Goal: Check status: Check status

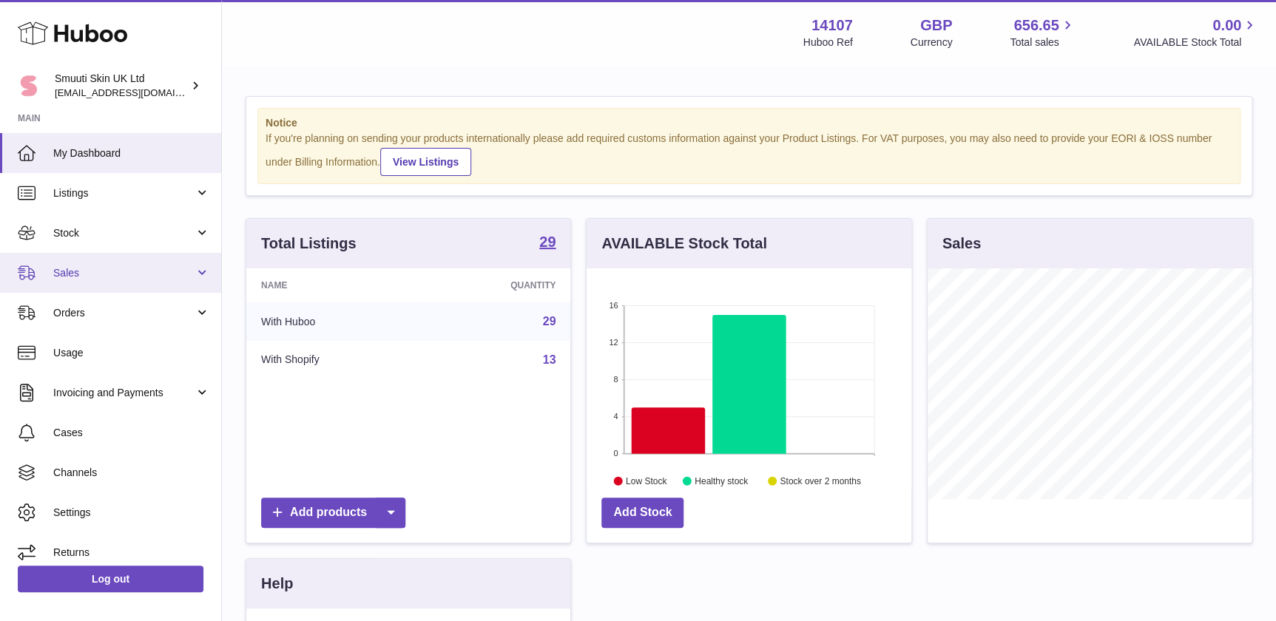
scroll to position [230, 324]
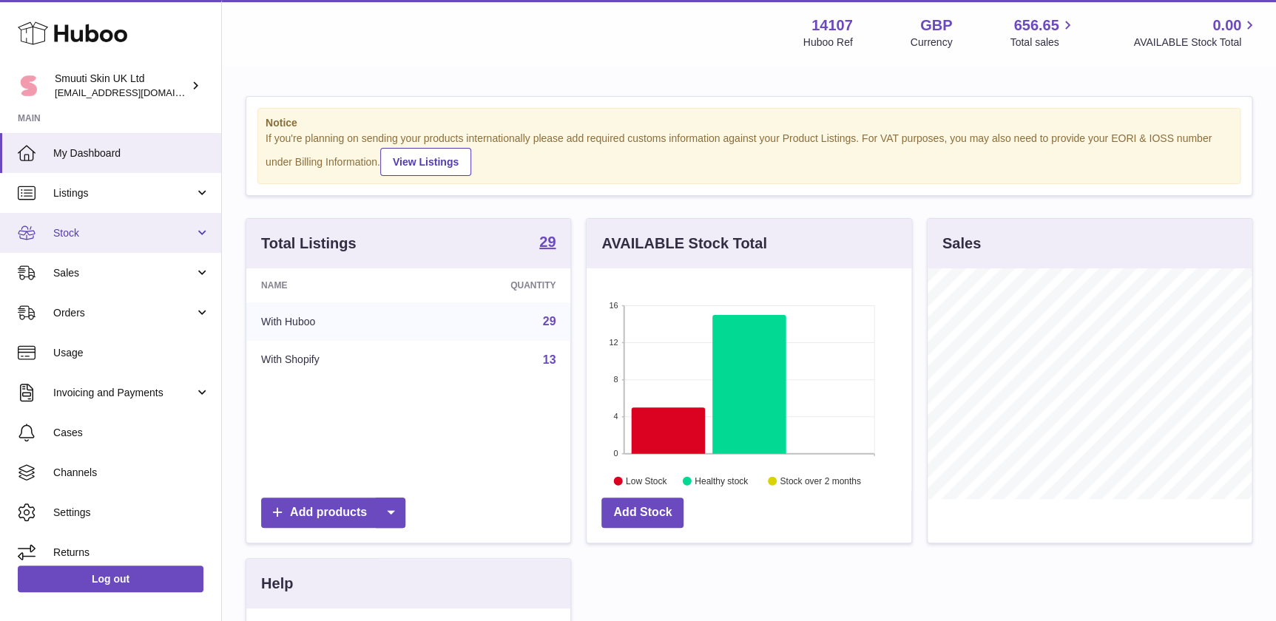
click at [104, 237] on span "Stock" at bounding box center [123, 233] width 141 height 14
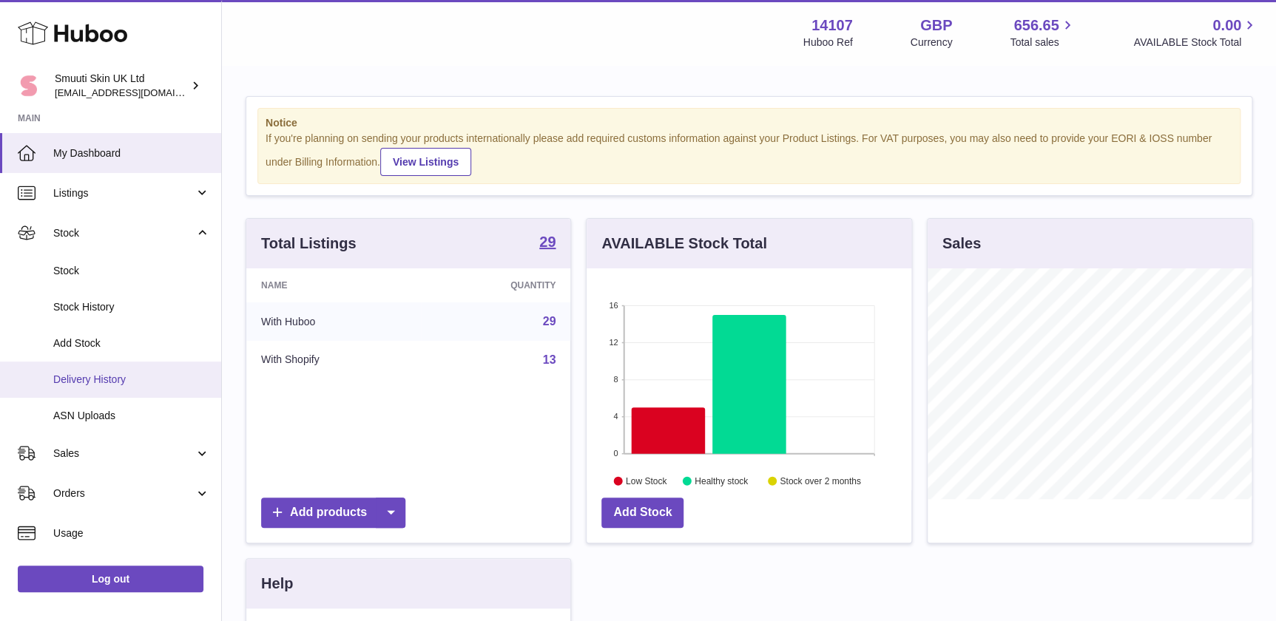
click at [111, 381] on span "Delivery History" at bounding box center [131, 380] width 157 height 14
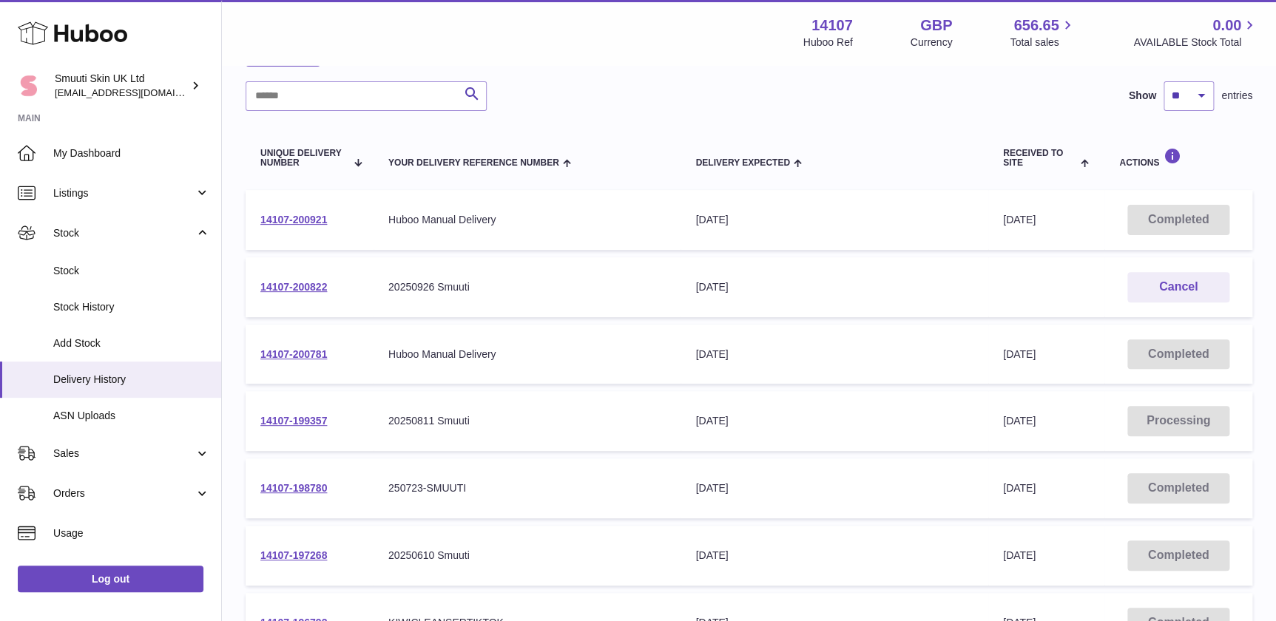
scroll to position [134, 0]
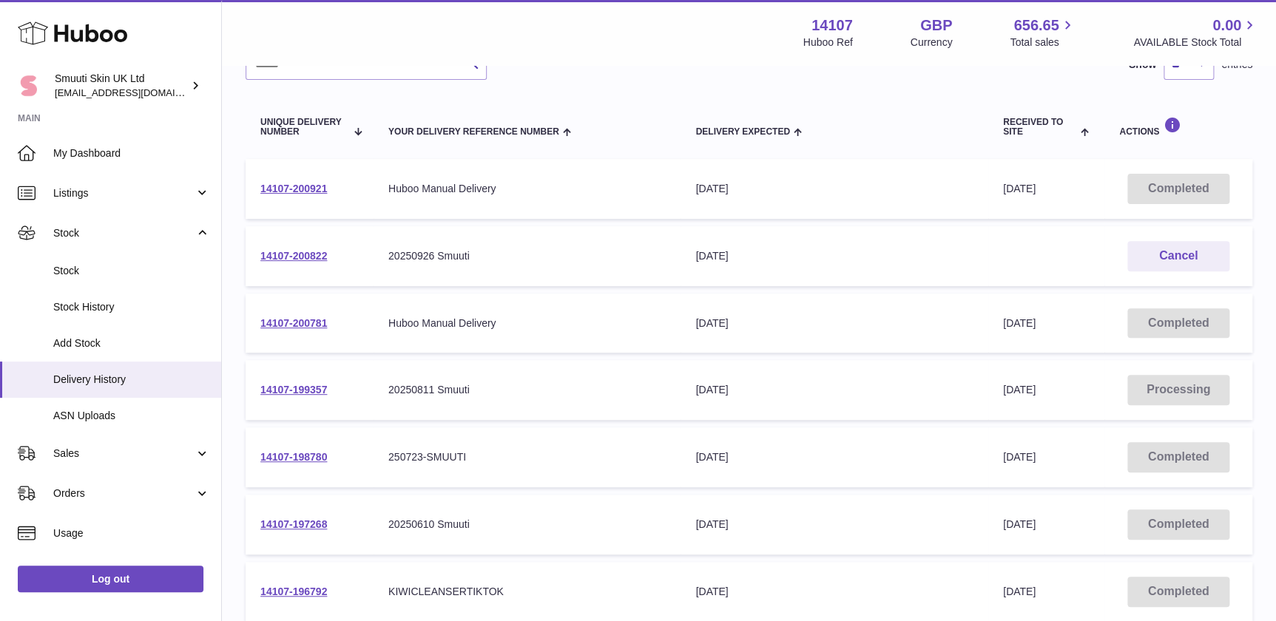
click at [733, 393] on div "[DATE]" at bounding box center [833, 390] width 277 height 14
click at [734, 393] on div "[DATE]" at bounding box center [833, 390] width 277 height 14
click at [325, 414] on td "14107-199357" at bounding box center [310, 390] width 128 height 60
click at [311, 388] on link "14107-199357" at bounding box center [293, 390] width 67 height 12
click at [288, 183] on link "14107-200921" at bounding box center [293, 189] width 67 height 12
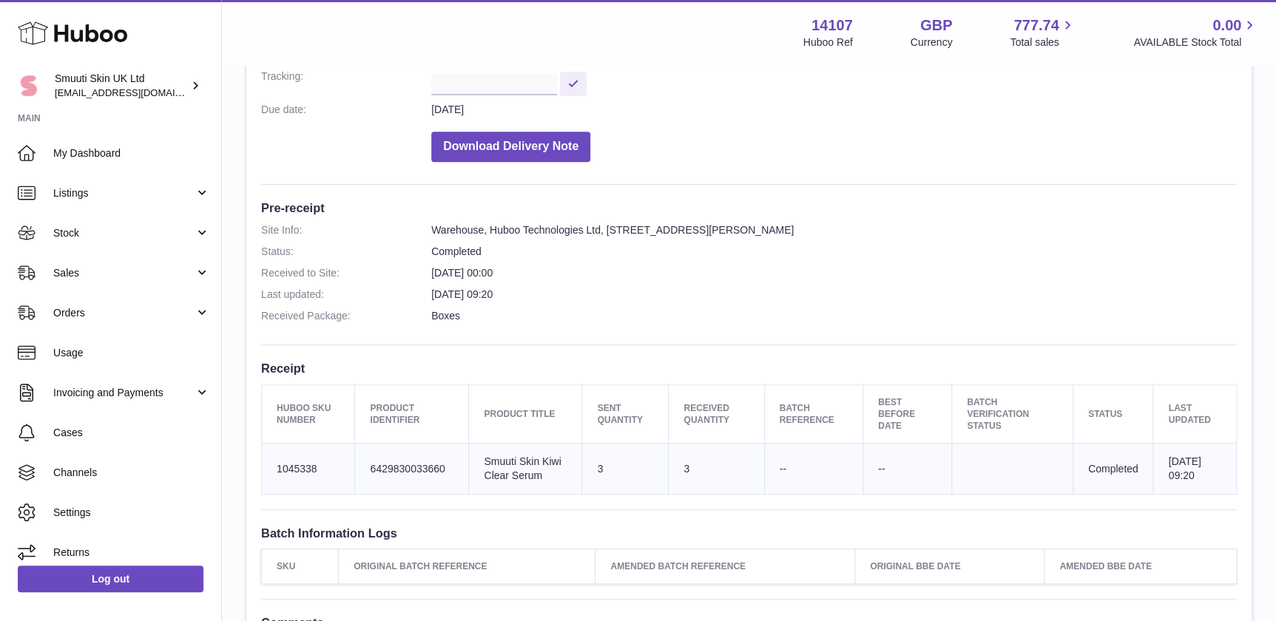
scroll to position [268, 0]
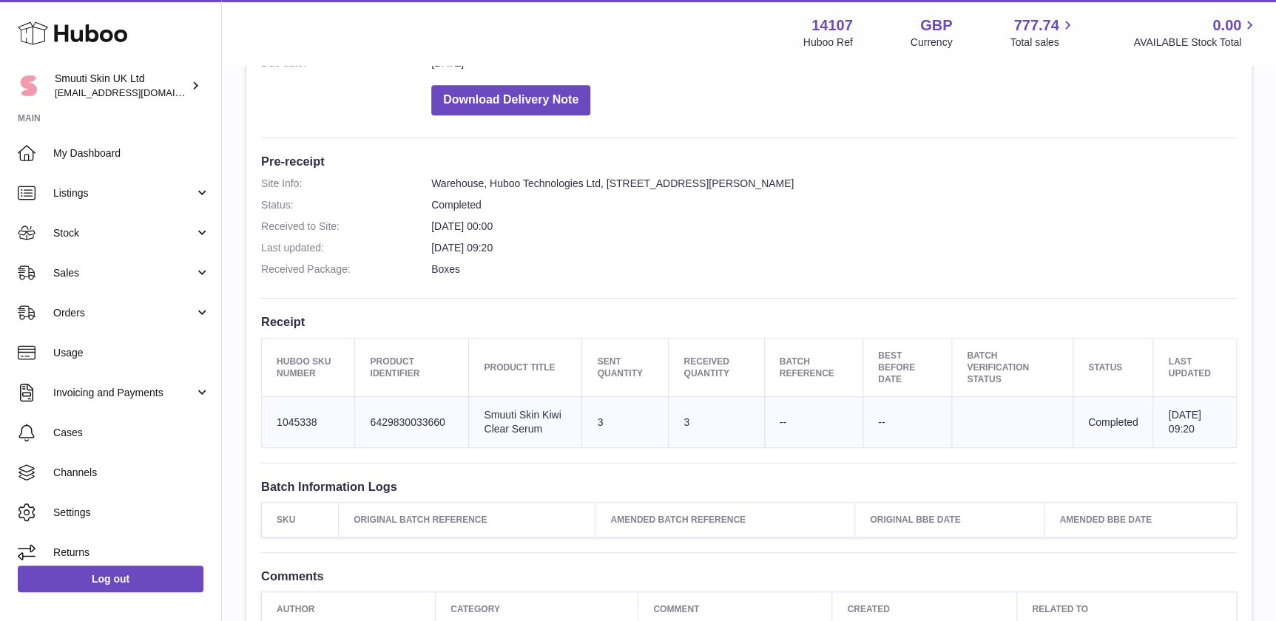
drag, startPoint x: 791, startPoint y: 419, endPoint x: 738, endPoint y: 420, distance: 53.3
click at [738, 420] on tr "Huboo SKU Number 1045338 Client Identifier 6429830033660 Product title Smuuti S…" at bounding box center [749, 422] width 975 height 51
drag, startPoint x: 738, startPoint y: 420, endPoint x: 806, endPoint y: 425, distance: 68.2
click at [803, 425] on td "Batch Reference --" at bounding box center [813, 422] width 98 height 51
drag, startPoint x: 882, startPoint y: 418, endPoint x: 852, endPoint y: 419, distance: 30.4
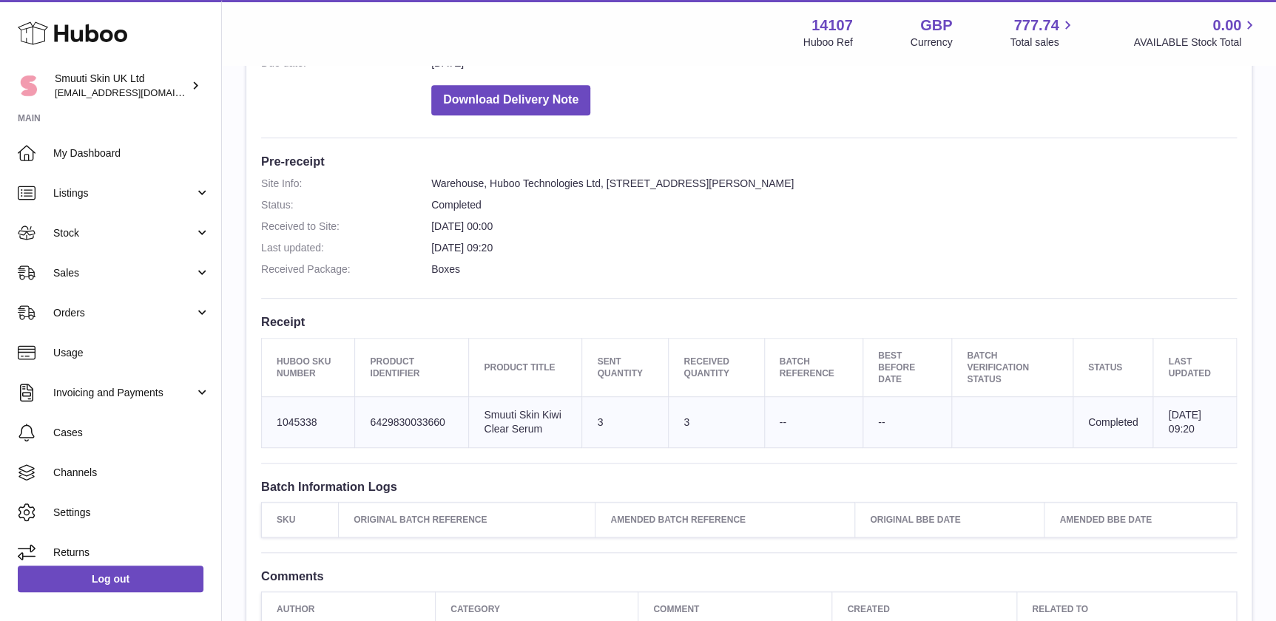
click at [862, 419] on td "Best Before Date --" at bounding box center [906, 422] width 89 height 51
drag, startPoint x: 852, startPoint y: 419, endPoint x: 908, endPoint y: 430, distance: 57.3
click at [913, 430] on td "Best Before Date --" at bounding box center [906, 422] width 89 height 51
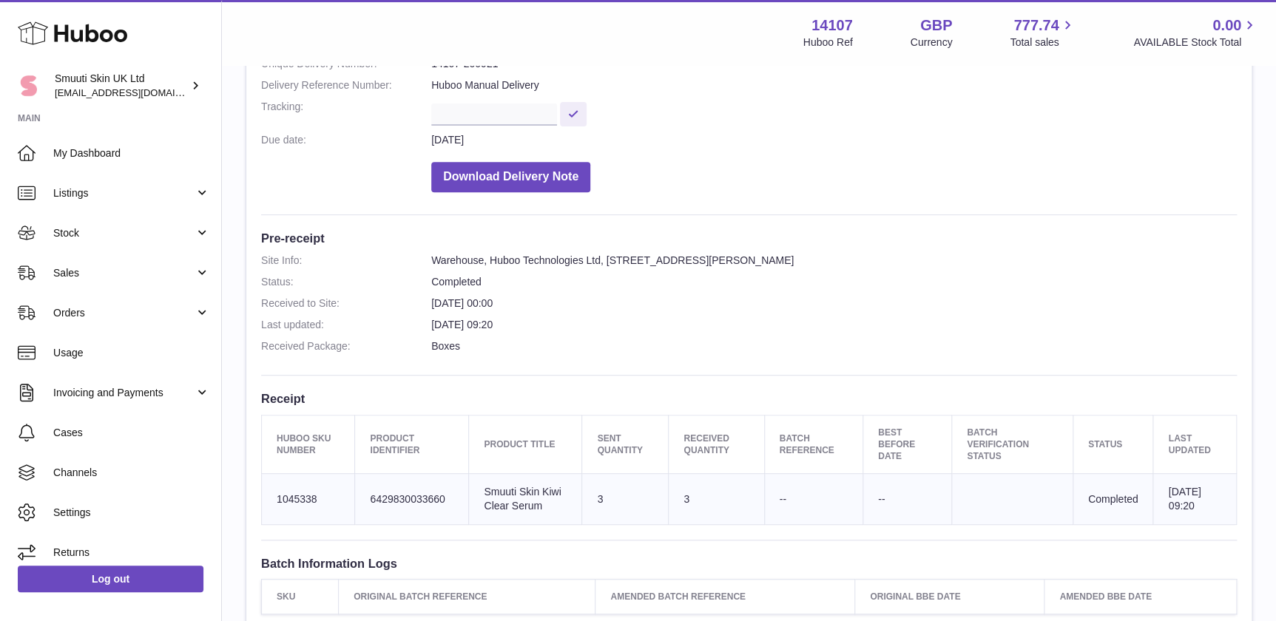
scroll to position [0, 0]
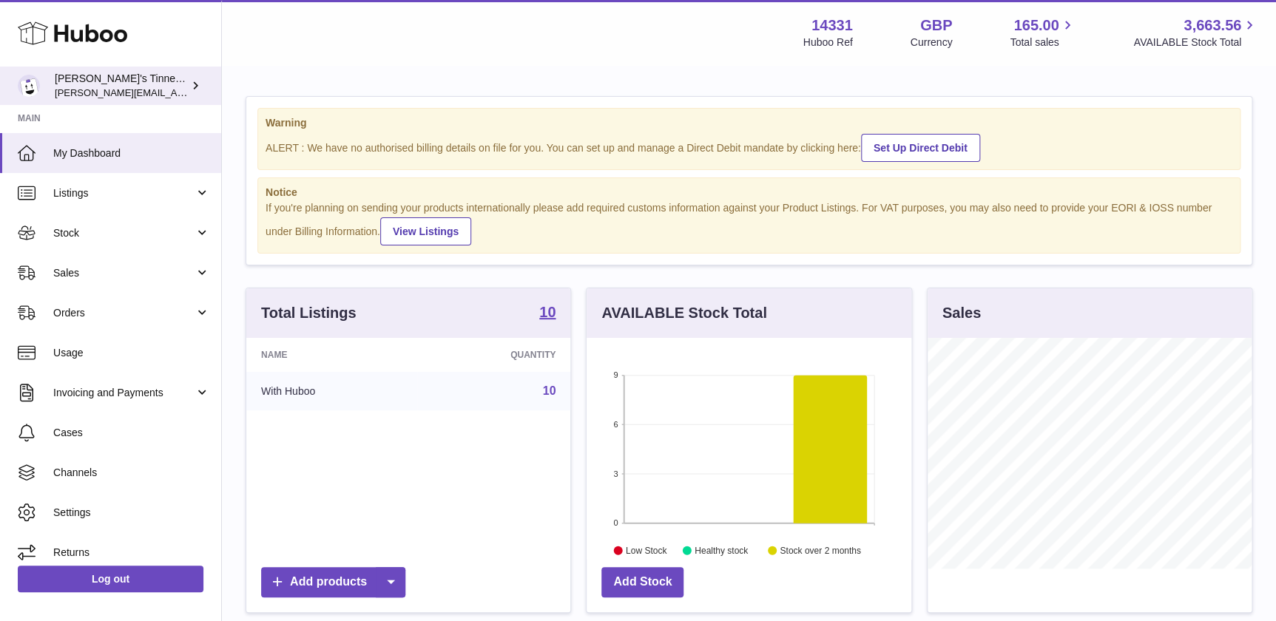
scroll to position [230, 324]
